Goal: Navigation & Orientation: Find specific page/section

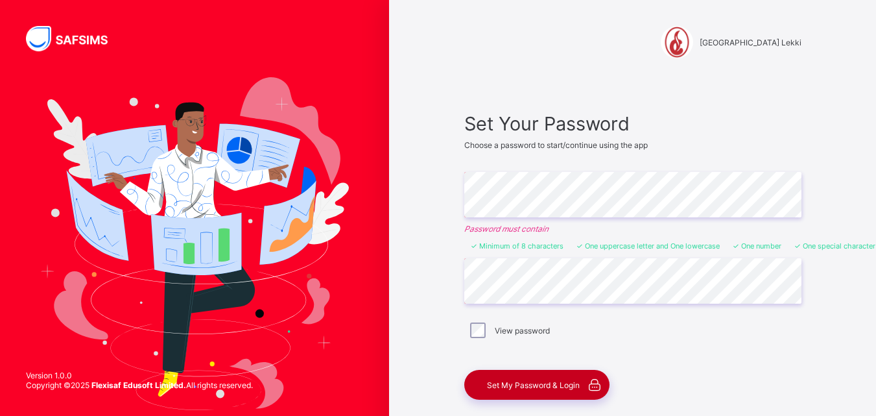
click at [527, 386] on span "Set My Password & Login" at bounding box center [533, 385] width 93 height 10
click at [532, 387] on span "Set My Password & Login" at bounding box center [533, 385] width 93 height 10
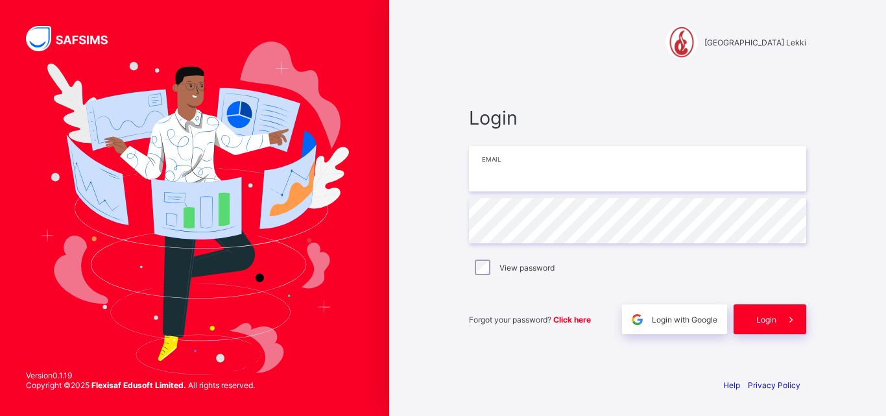
click at [614, 178] on input "email" at bounding box center [637, 168] width 337 height 45
type input "**********"
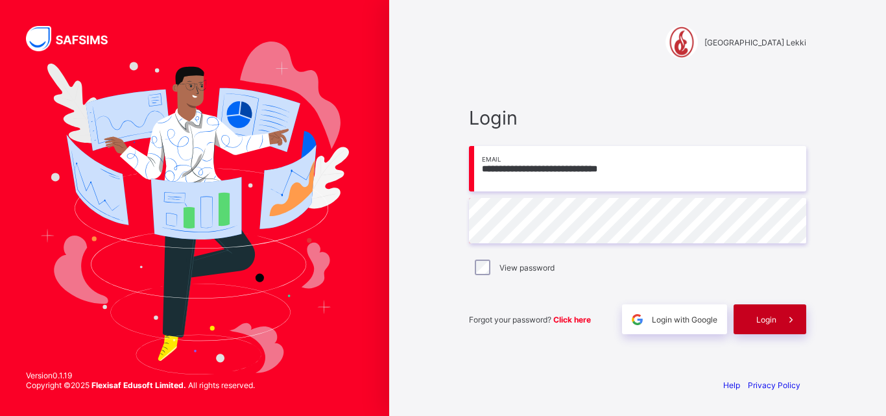
click at [761, 318] on span "Login" at bounding box center [766, 319] width 20 height 10
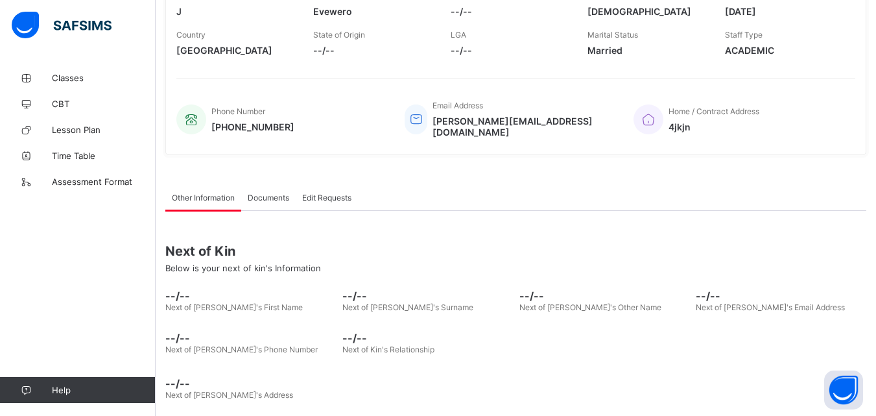
scroll to position [233, 0]
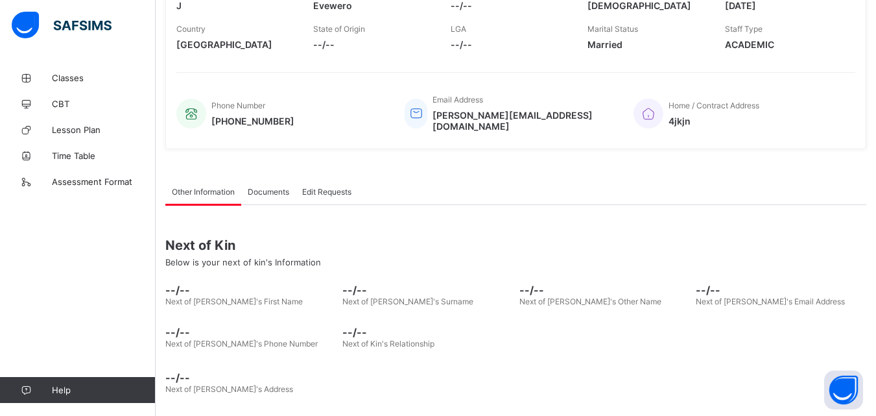
click at [258, 187] on span "Documents" at bounding box center [268, 192] width 41 height 10
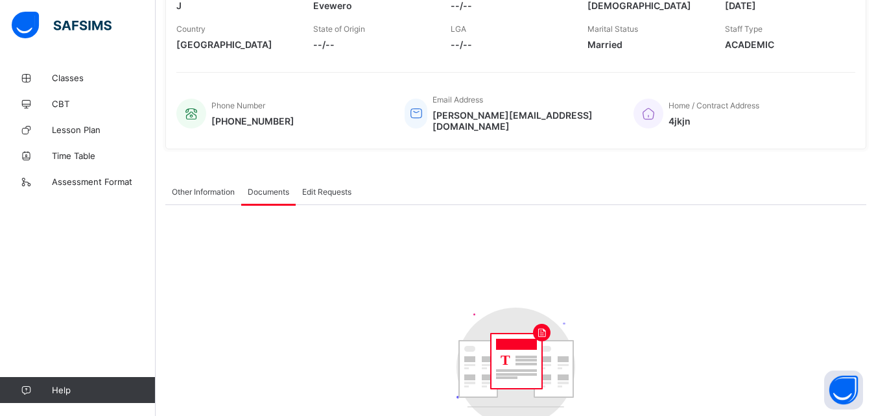
click at [313, 187] on span "Edit Requests" at bounding box center [326, 192] width 49 height 10
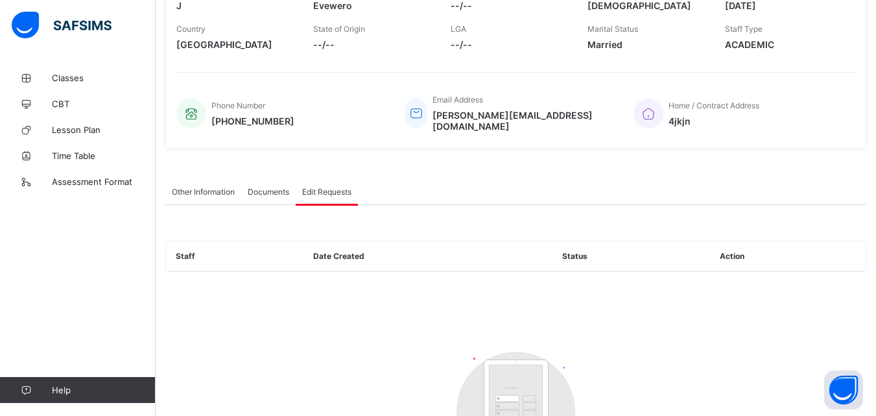
click at [210, 191] on div "Other Information" at bounding box center [203, 191] width 76 height 26
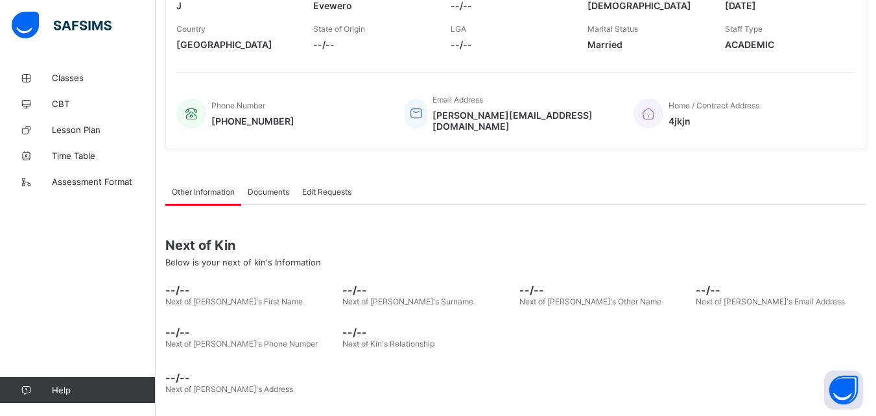
drag, startPoint x: 857, startPoint y: 88, endPoint x: 868, endPoint y: 80, distance: 13.9
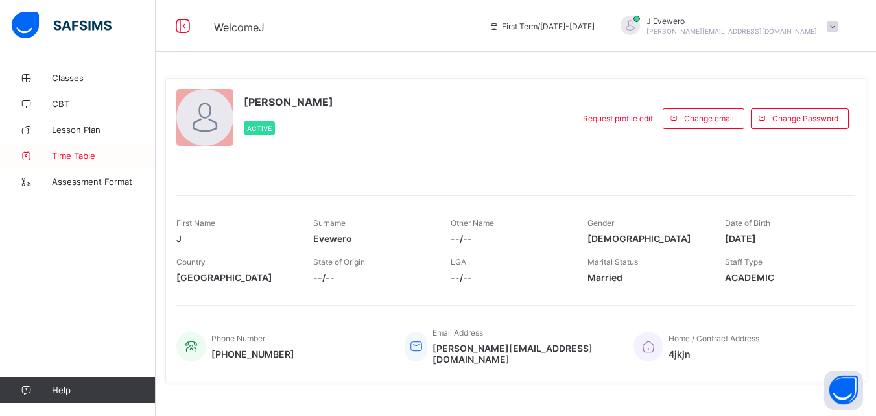
click at [84, 161] on link "Time Table" at bounding box center [78, 156] width 156 height 26
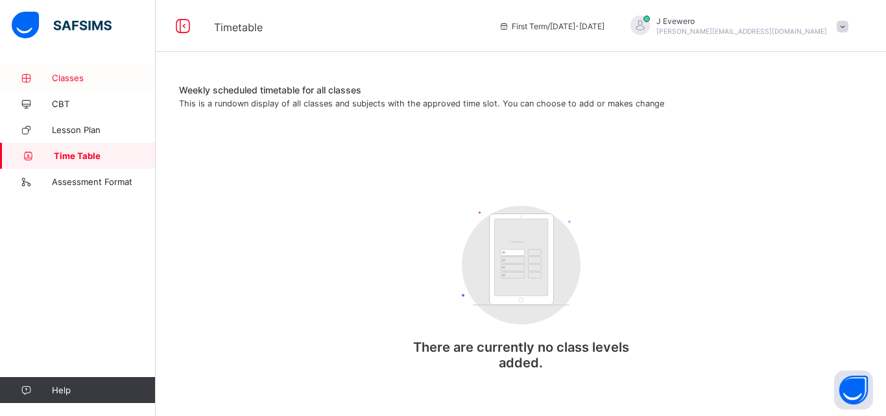
click at [75, 84] on link "Classes" at bounding box center [78, 78] width 156 height 26
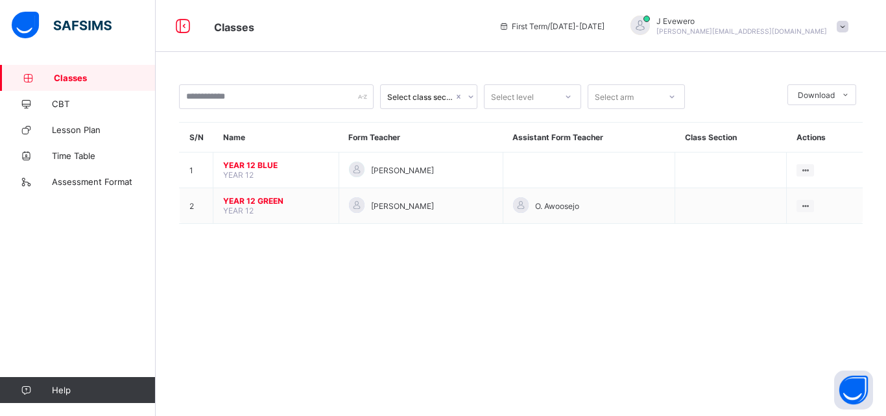
click at [467, 97] on icon at bounding box center [471, 96] width 8 height 13
click at [563, 95] on div at bounding box center [568, 96] width 22 height 21
click at [667, 96] on div at bounding box center [672, 96] width 22 height 21
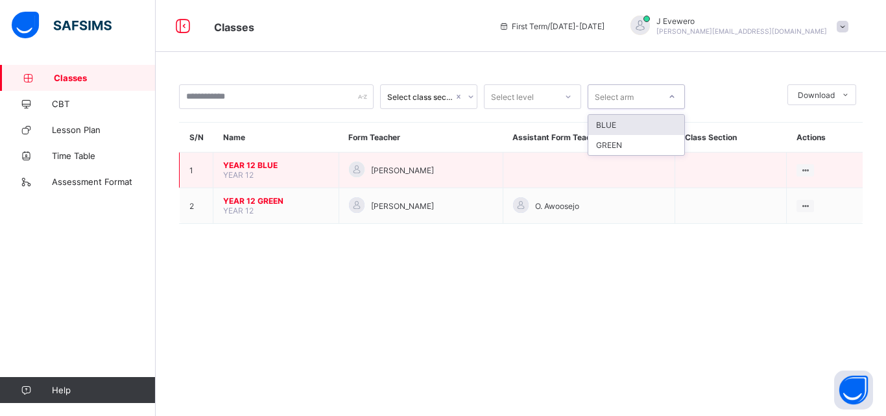
click at [314, 173] on td "YEAR 12 BLUE YEAR 12" at bounding box center [276, 170] width 126 height 36
click at [810, 169] on icon at bounding box center [804, 170] width 11 height 10
click at [780, 193] on div "View Class" at bounding box center [788, 195] width 40 height 13
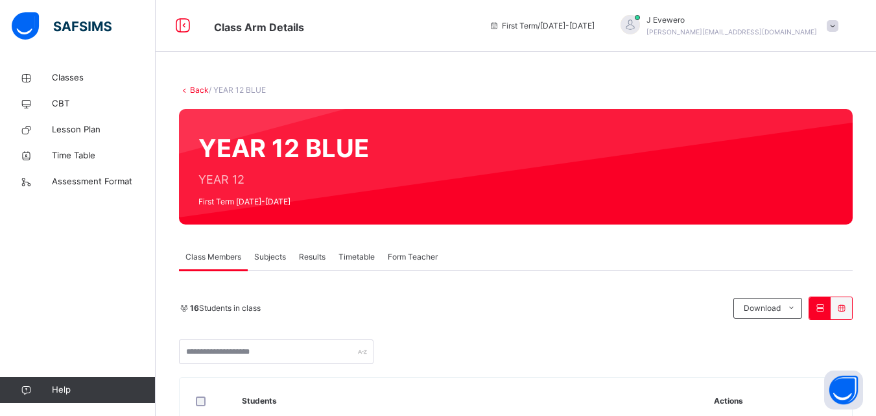
click at [838, 25] on span at bounding box center [833, 26] width 12 height 12
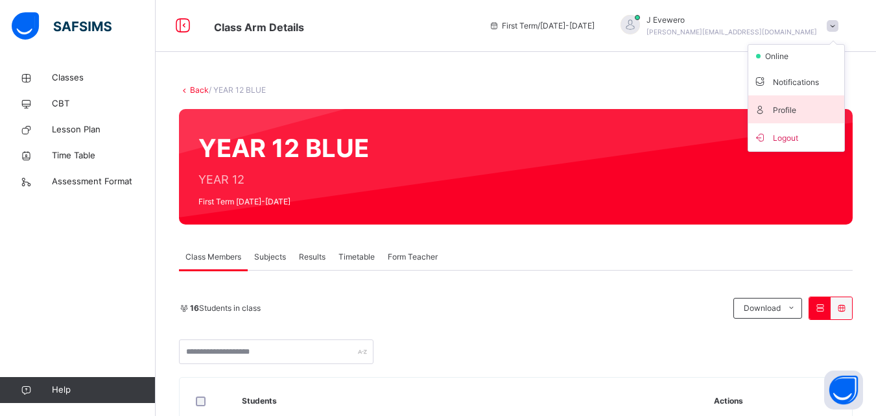
click at [797, 108] on span "Profile" at bounding box center [796, 110] width 86 height 18
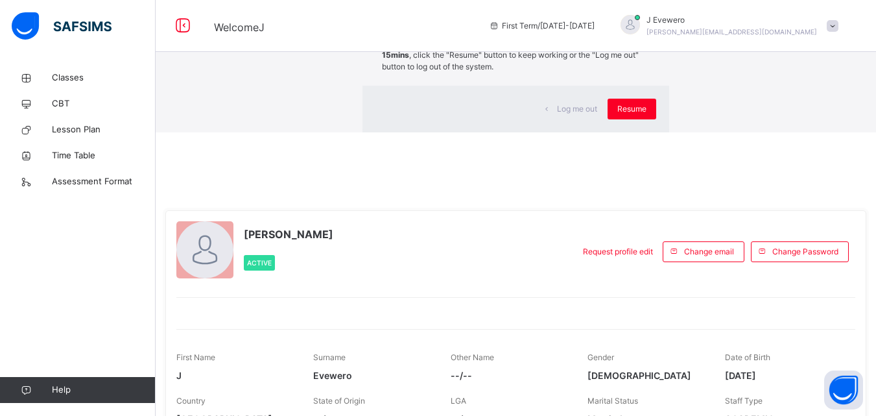
click at [611, 132] on div "× Idle Mode Due to inactivity you would be logged out to the system in the next…" at bounding box center [516, 66] width 720 height 132
click at [644, 40] on div "×" at bounding box center [650, 26] width 12 height 27
